Goal: Transaction & Acquisition: Purchase product/service

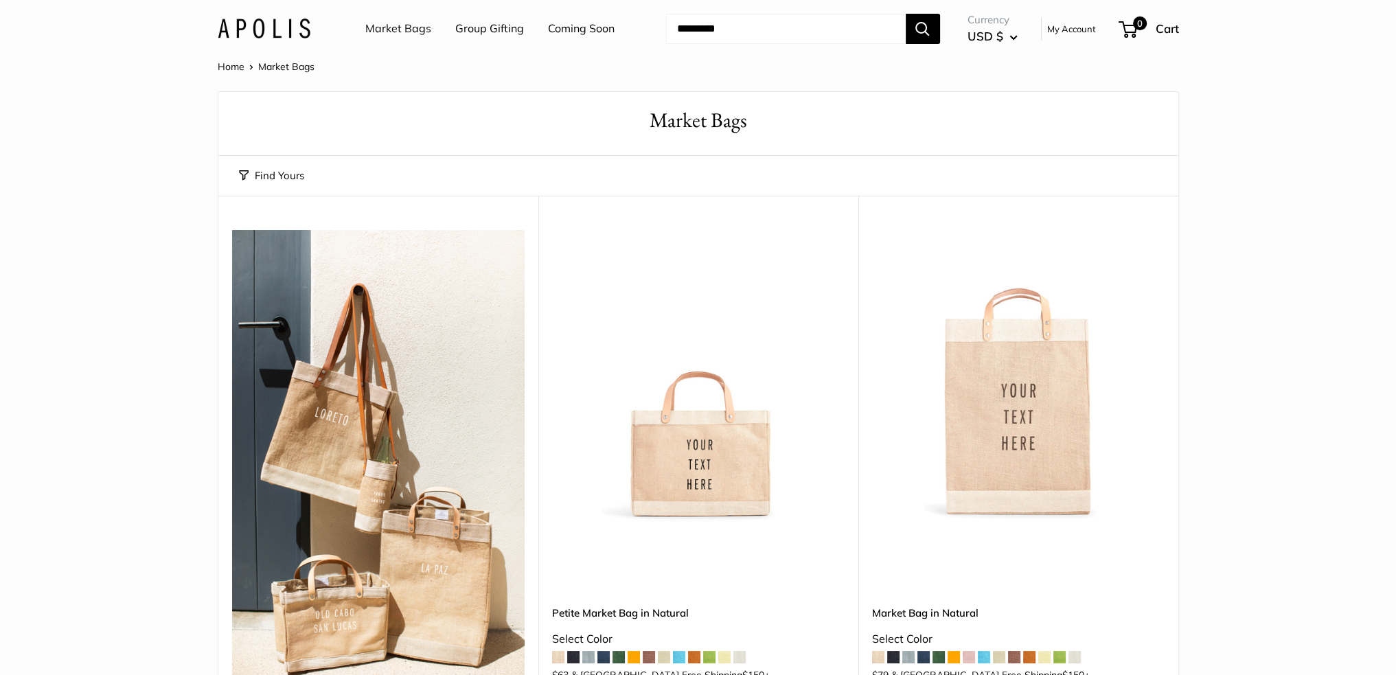
click at [0, 0] on img at bounding box center [0, 0] width 0 height 0
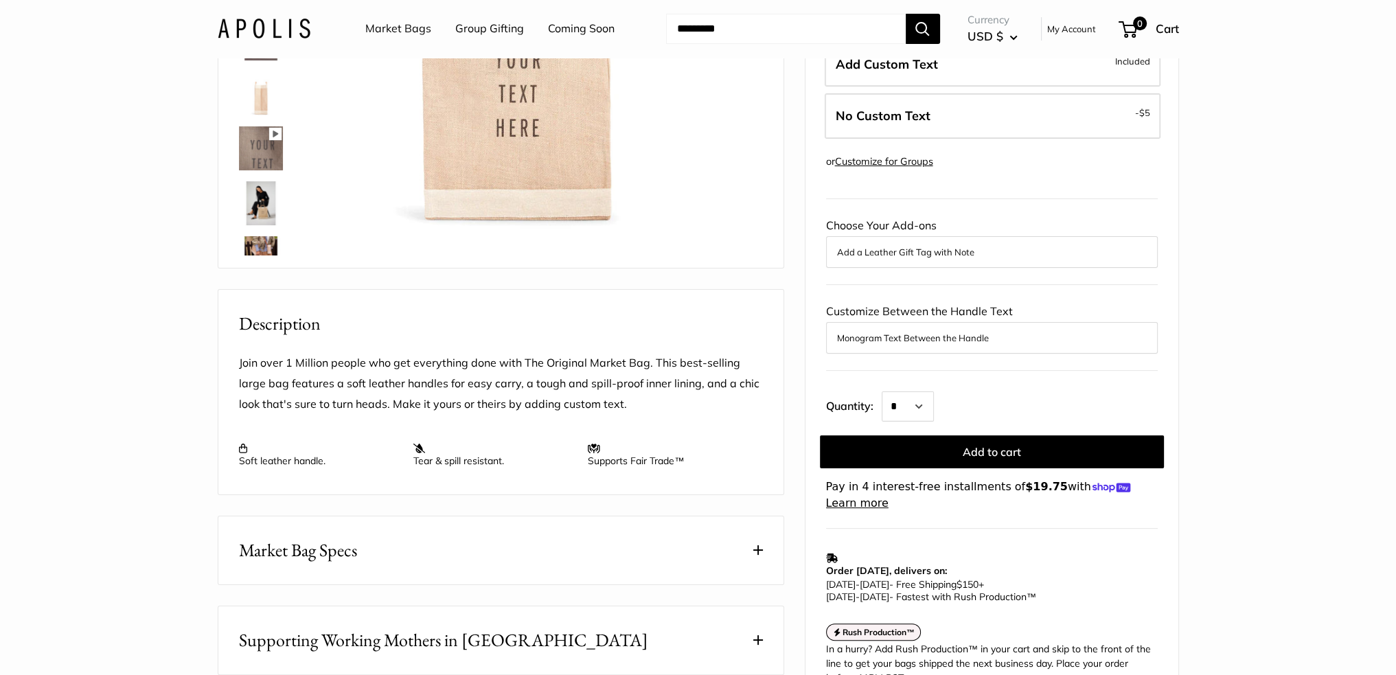
scroll to position [343, 0]
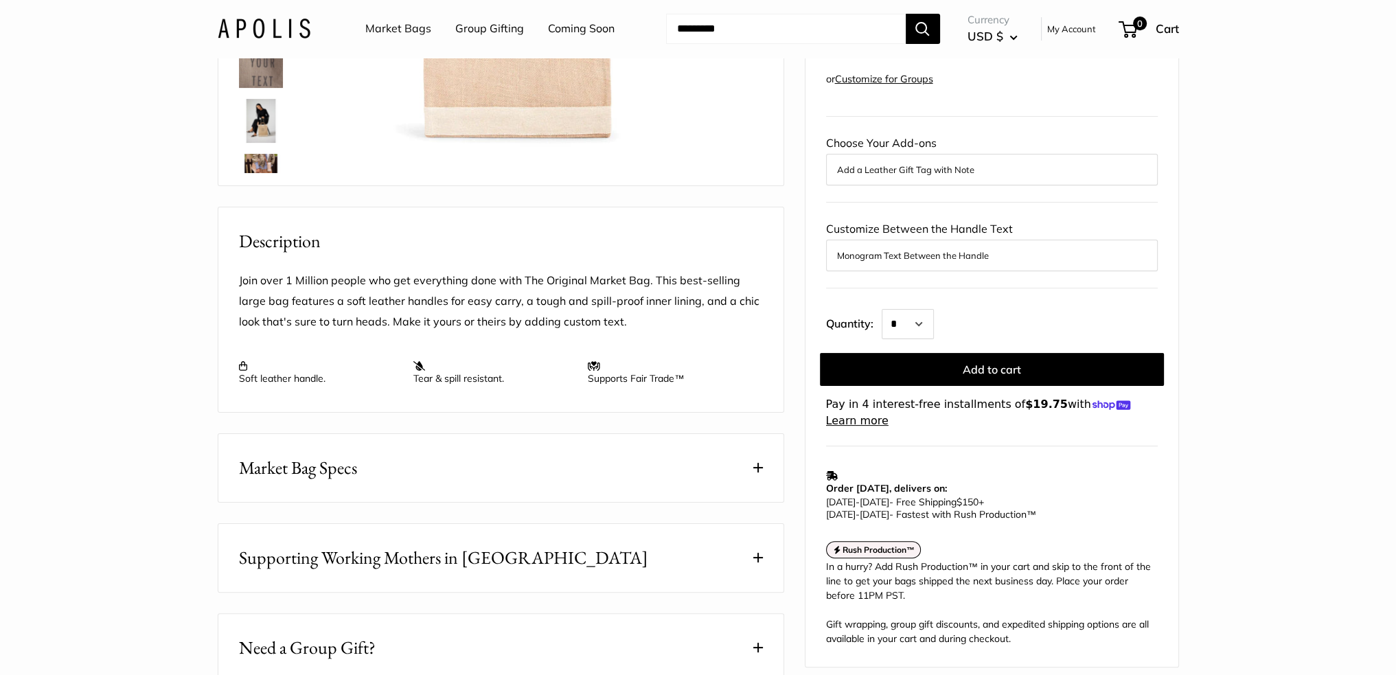
click at [580, 492] on button "Market Bag Specs" at bounding box center [500, 468] width 565 height 68
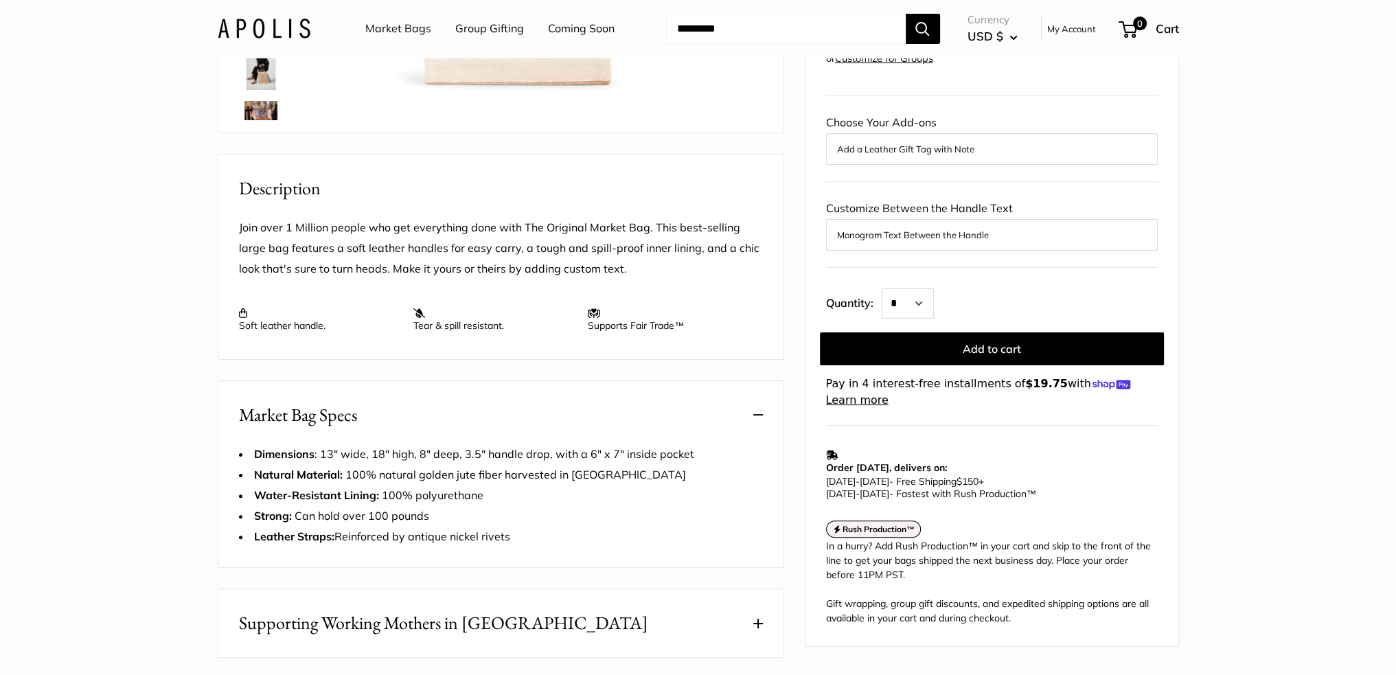
scroll to position [481, 0]
